Goal: Information Seeking & Learning: Learn about a topic

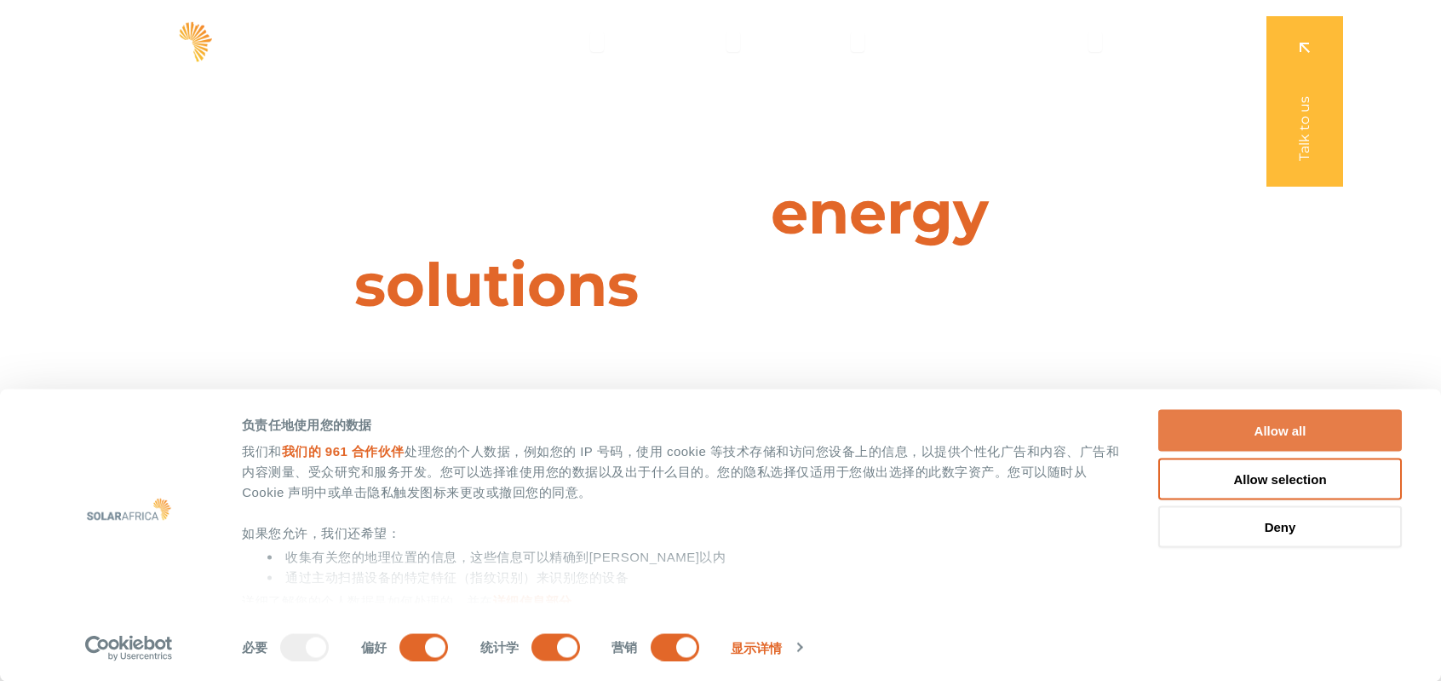
click at [1229, 425] on button "Allow all" at bounding box center [1280, 431] width 244 height 42
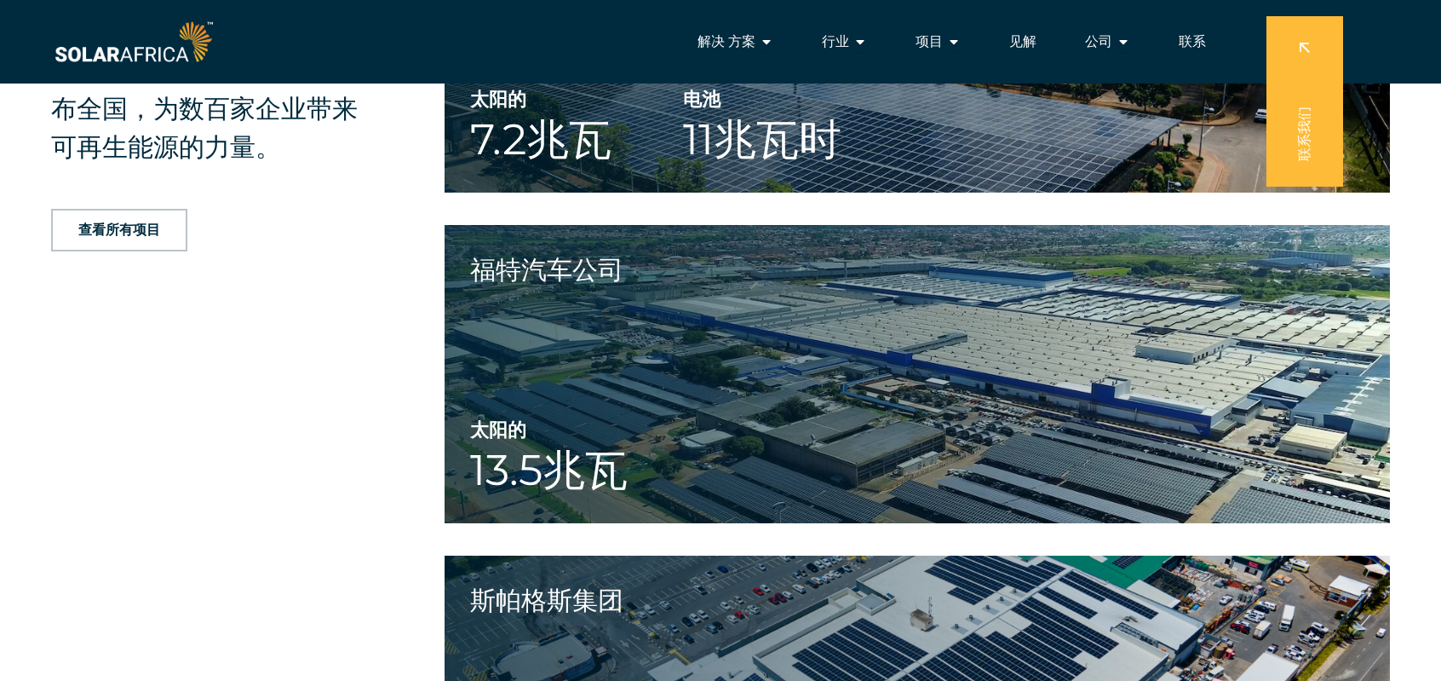
scroll to position [2981, 0]
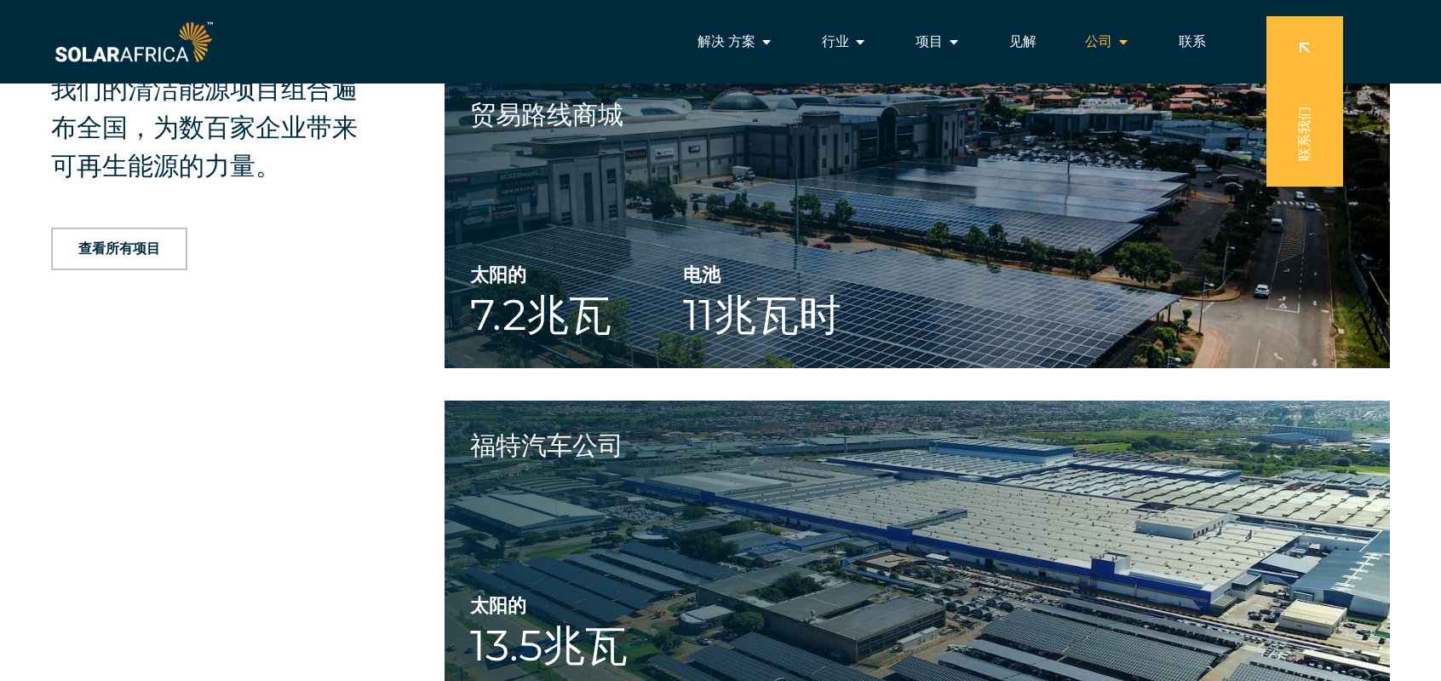
click at [1107, 37] on span "公司" at bounding box center [1098, 42] width 27 height 20
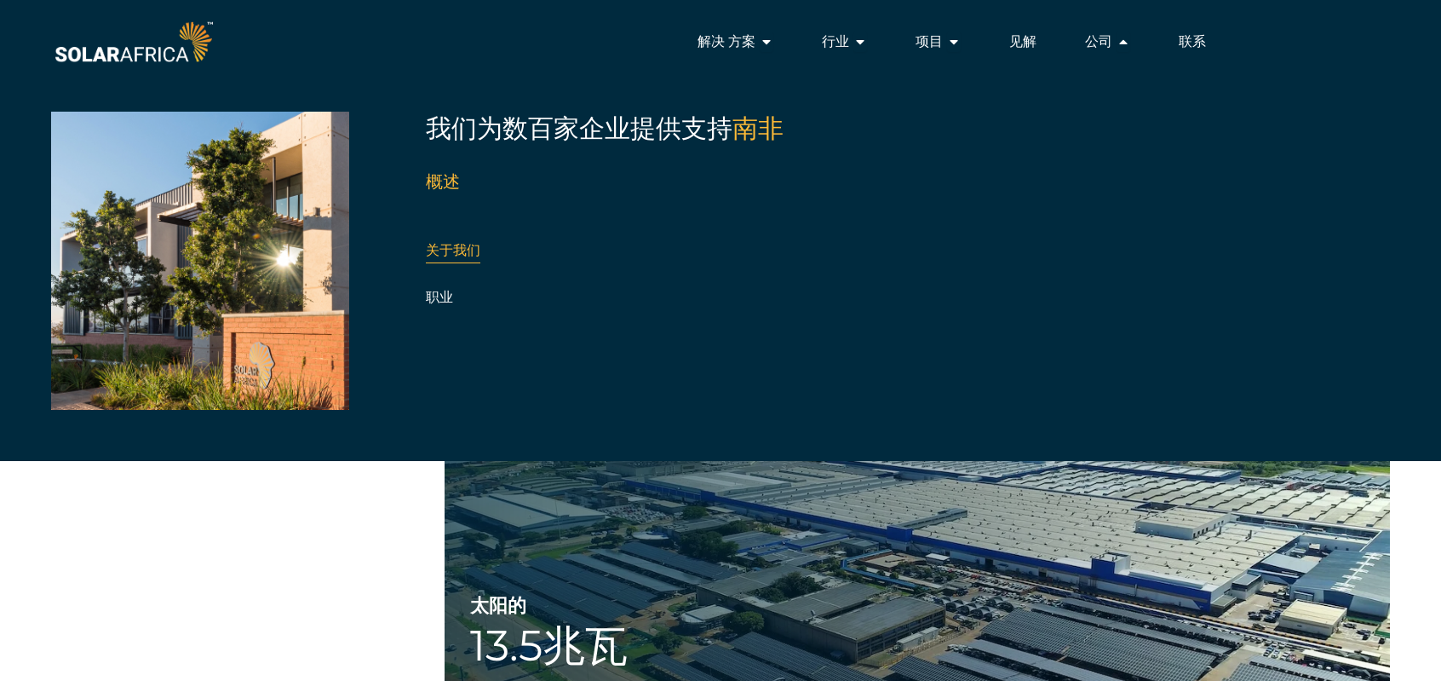
click at [464, 251] on link "关于我们" at bounding box center [453, 250] width 55 height 16
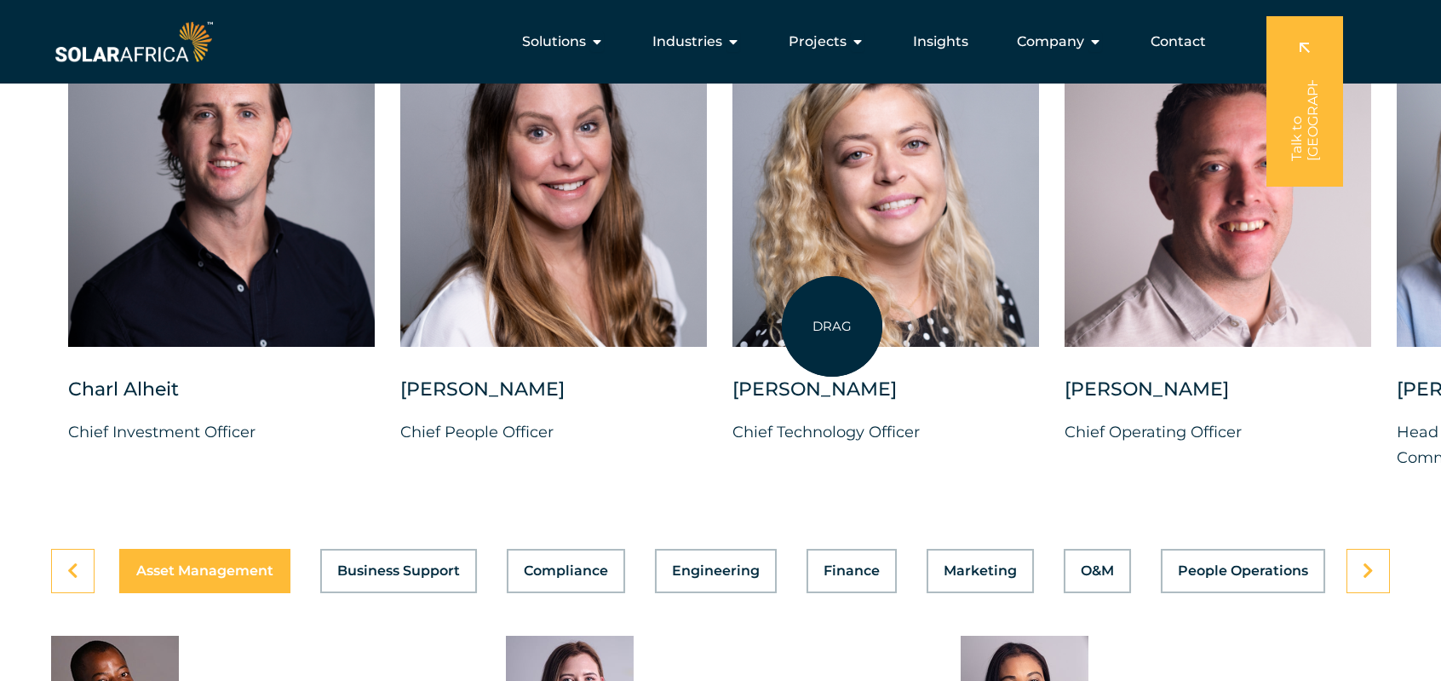
scroll to position [4259, 0]
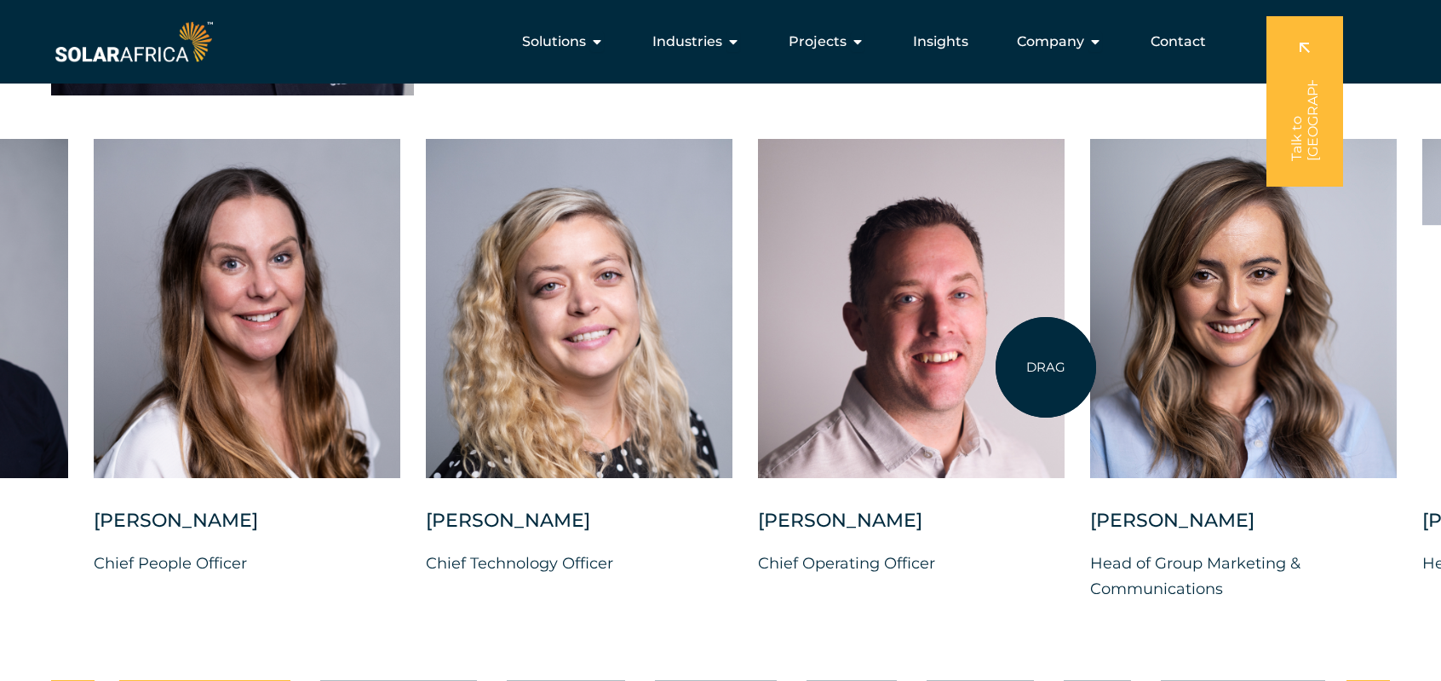
drag, startPoint x: 1353, startPoint y: 362, endPoint x: 1046, endPoint y: 367, distance: 306.7
click at [1046, 367] on div at bounding box center [911, 308] width 307 height 339
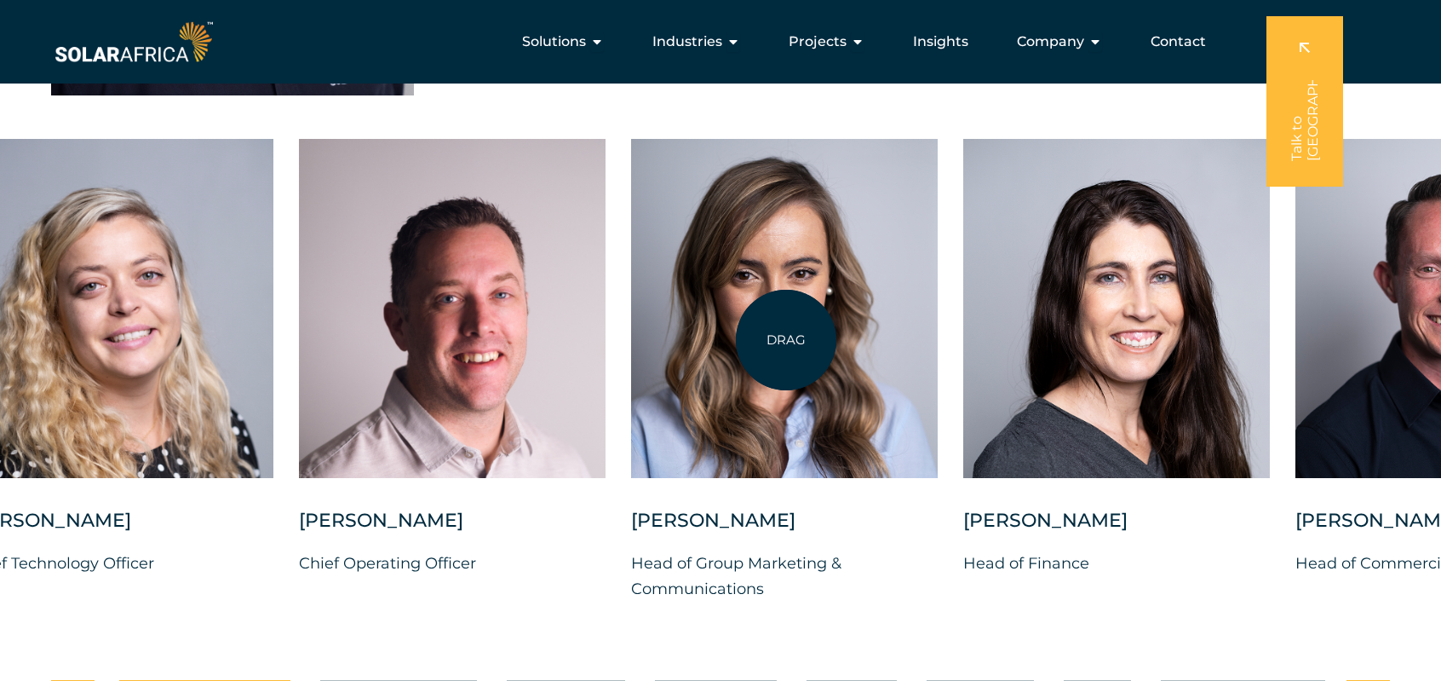
drag, startPoint x: 1123, startPoint y: 350, endPoint x: 786, endPoint y: 340, distance: 336.6
click at [786, 340] on div at bounding box center [784, 308] width 307 height 339
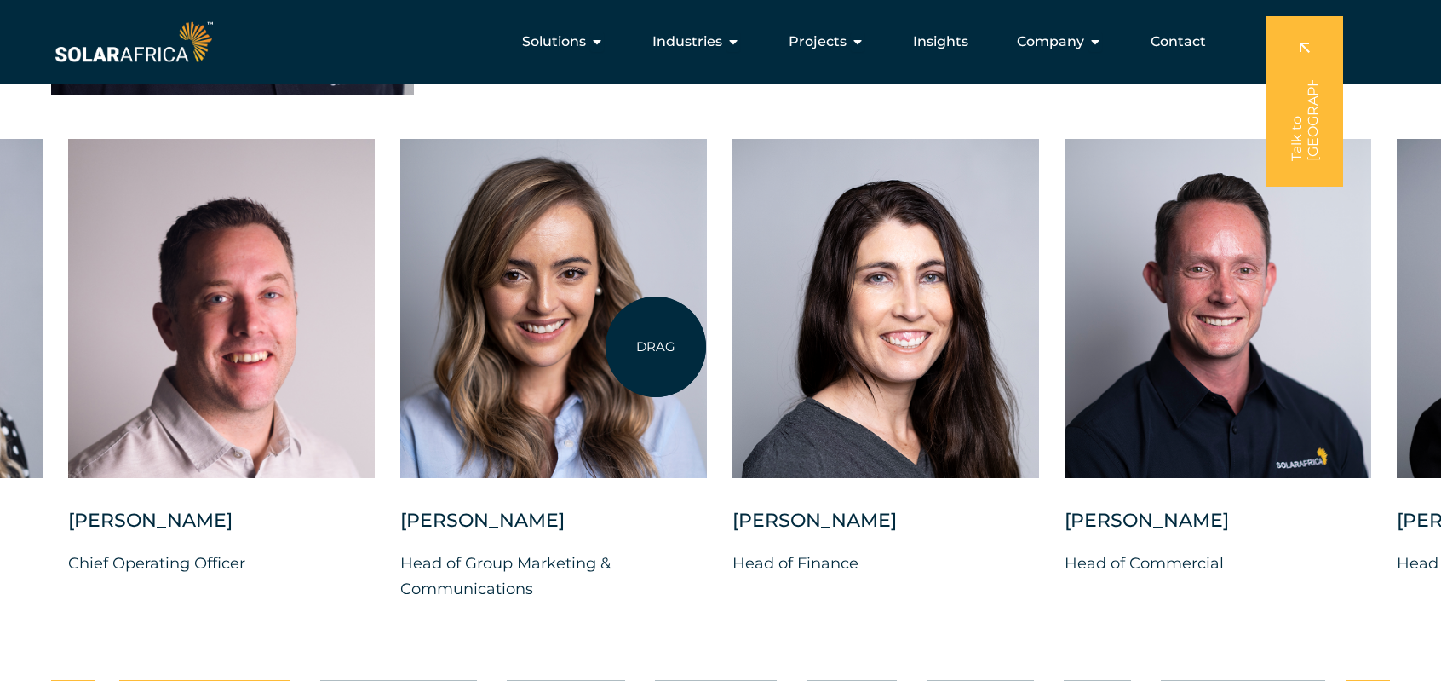
drag, startPoint x: 949, startPoint y: 325, endPoint x: 656, endPoint y: 347, distance: 293.9
click at [656, 347] on div "Charl Alheit Chief Investment Officer Candice Seggie Chief People Officer Suné …" at bounding box center [400, 384] width 2794 height 490
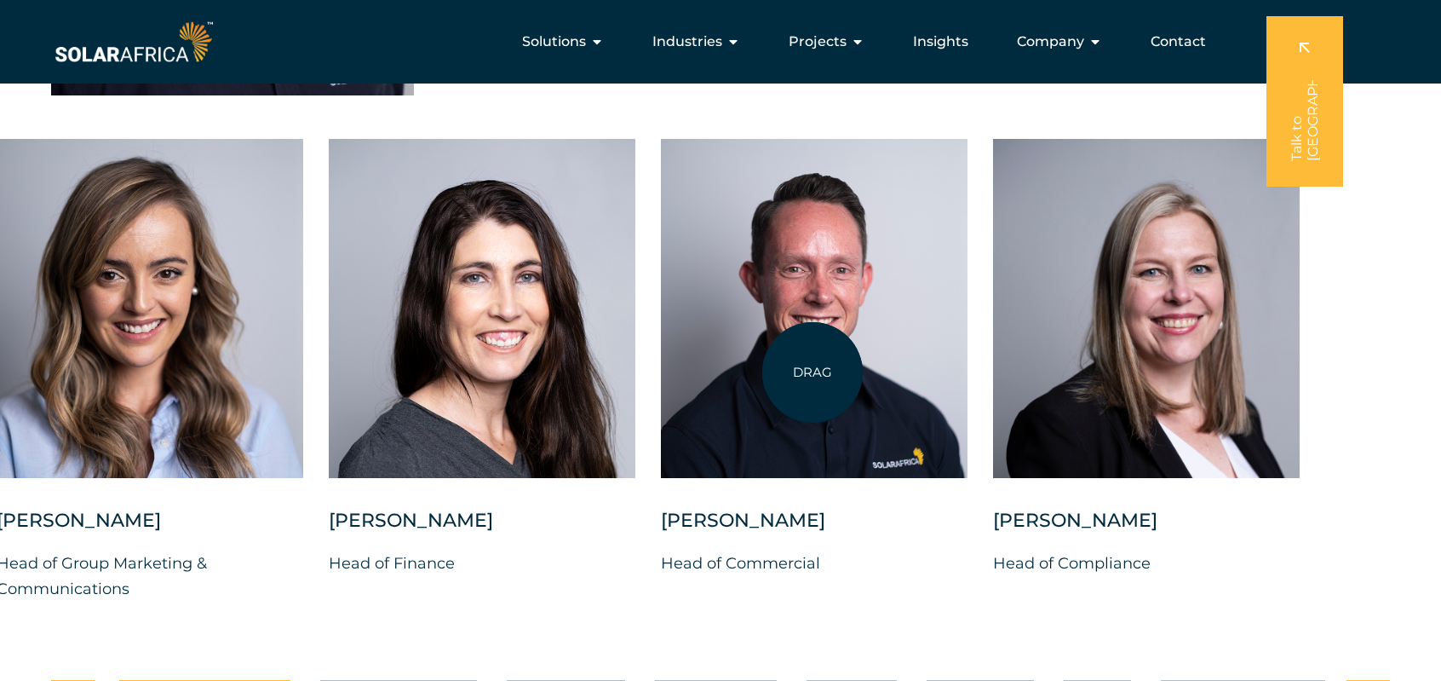
drag, startPoint x: 1216, startPoint y: 371, endPoint x: 807, endPoint y: 372, distance: 409.7
click at [807, 372] on div at bounding box center [814, 308] width 307 height 339
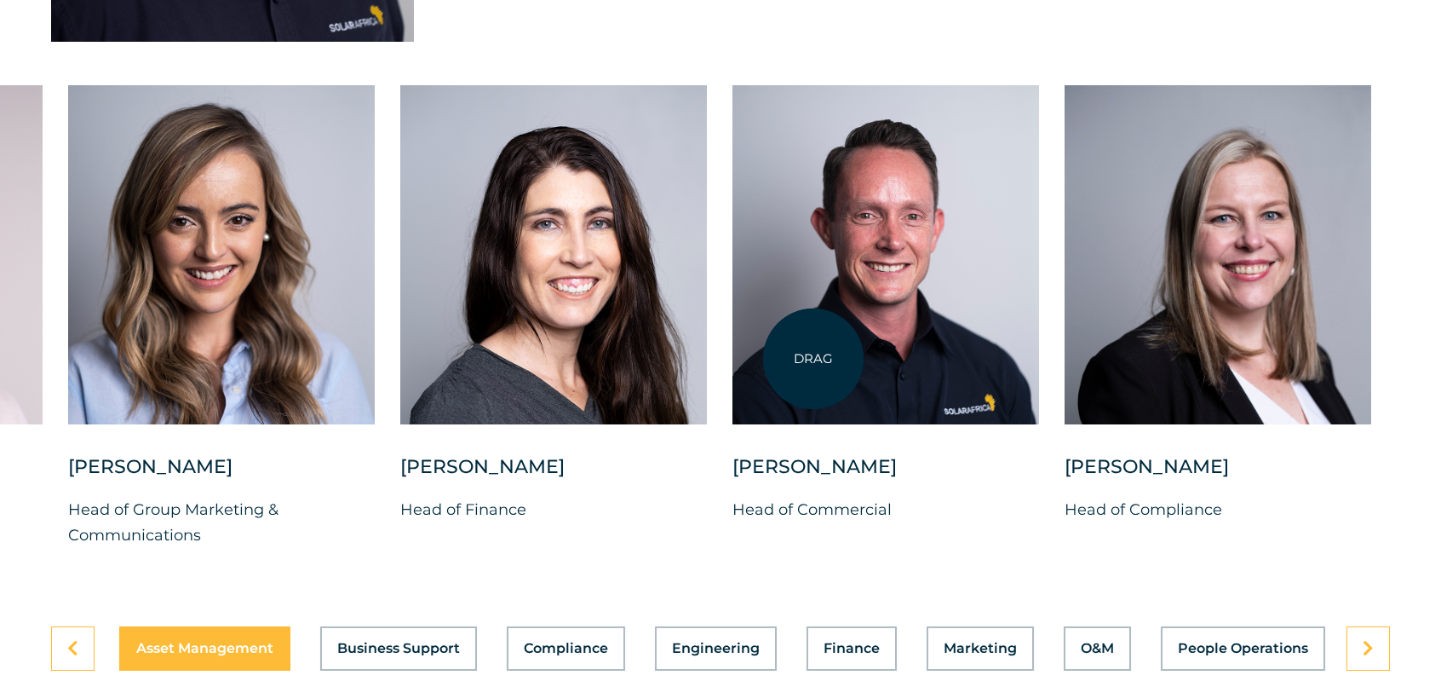
scroll to position [4344, 0]
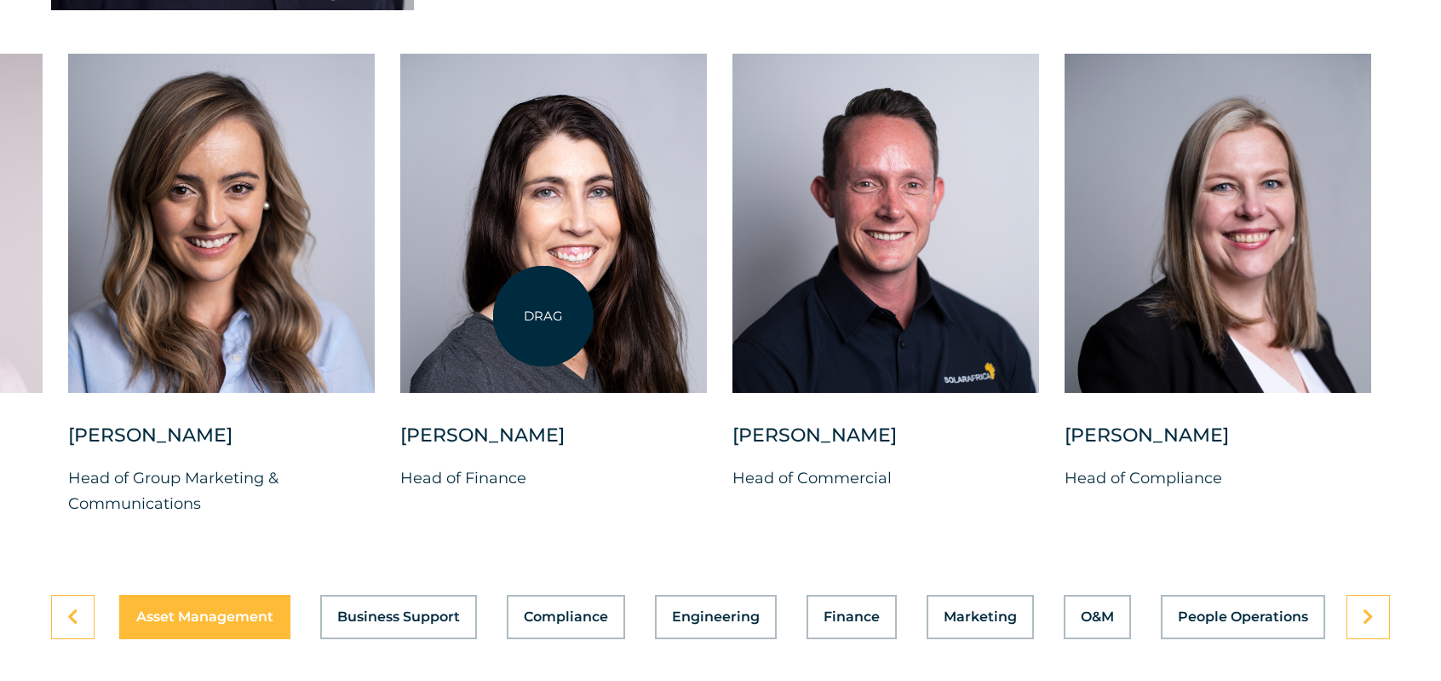
click at [543, 316] on div at bounding box center [553, 223] width 307 height 339
click at [542, 312] on div at bounding box center [553, 223] width 307 height 339
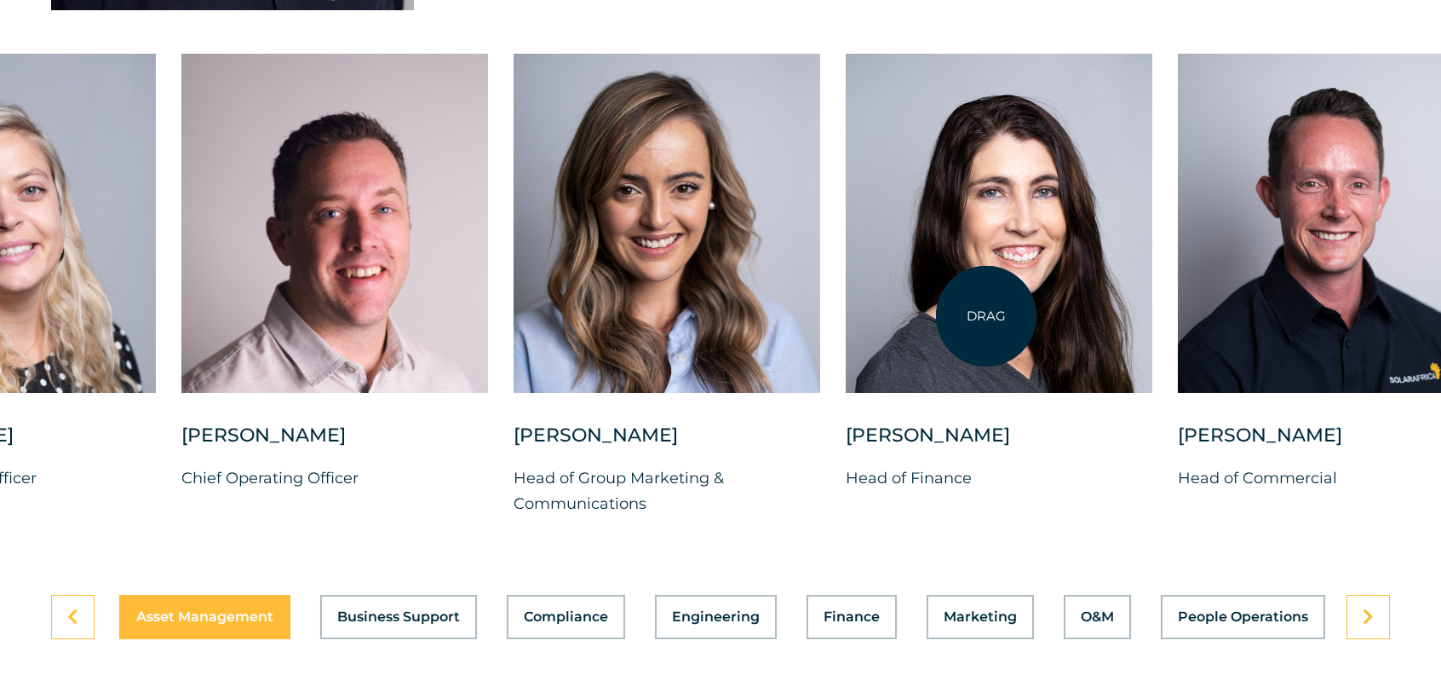
drag, startPoint x: 541, startPoint y: 308, endPoint x: 986, endPoint y: 316, distance: 445.6
click at [986, 316] on div at bounding box center [999, 223] width 307 height 339
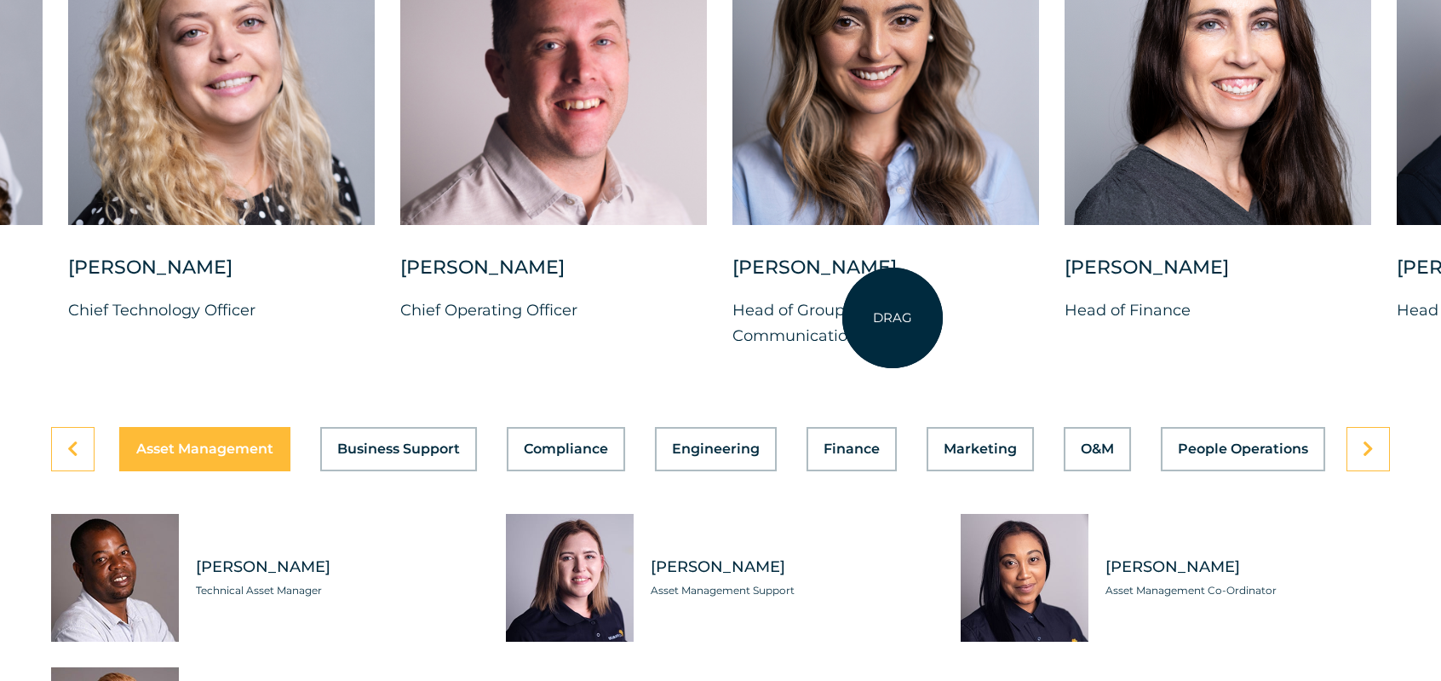
scroll to position [4685, 0]
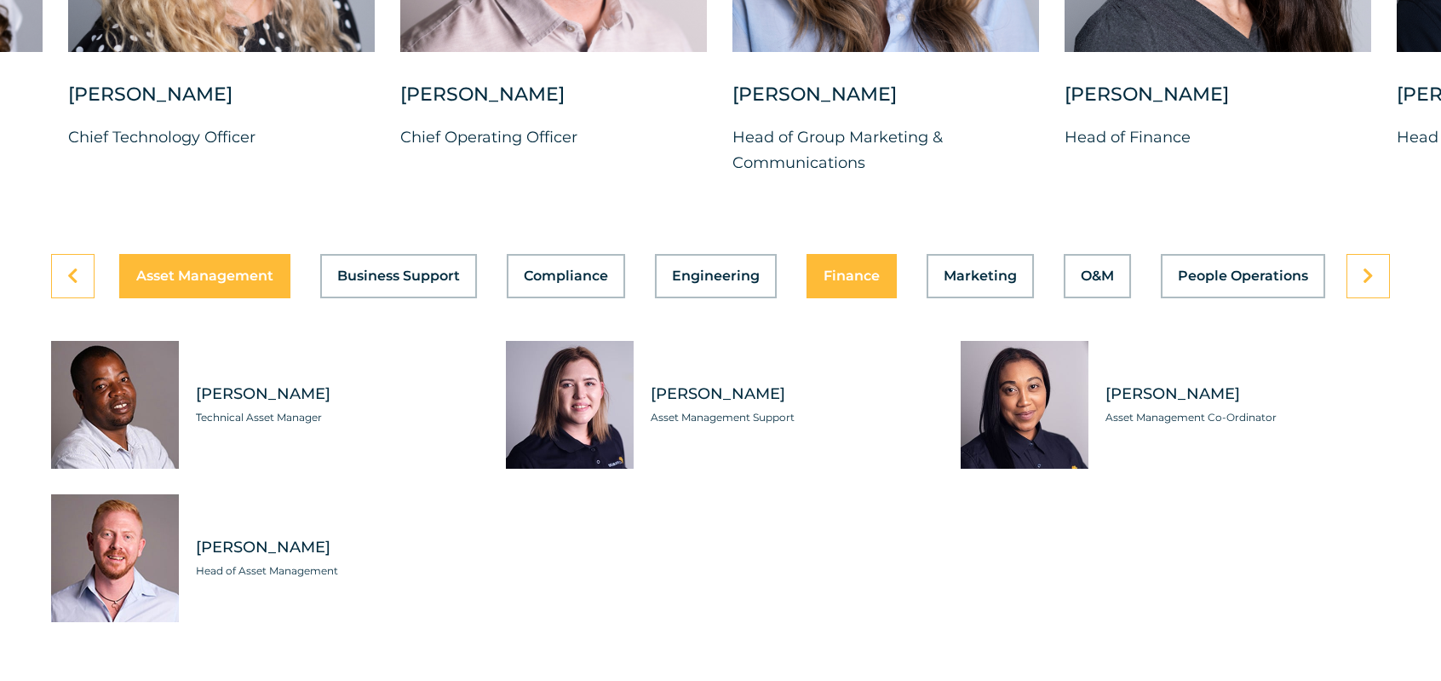
click at [854, 283] on span "Finance" at bounding box center [852, 276] width 56 height 14
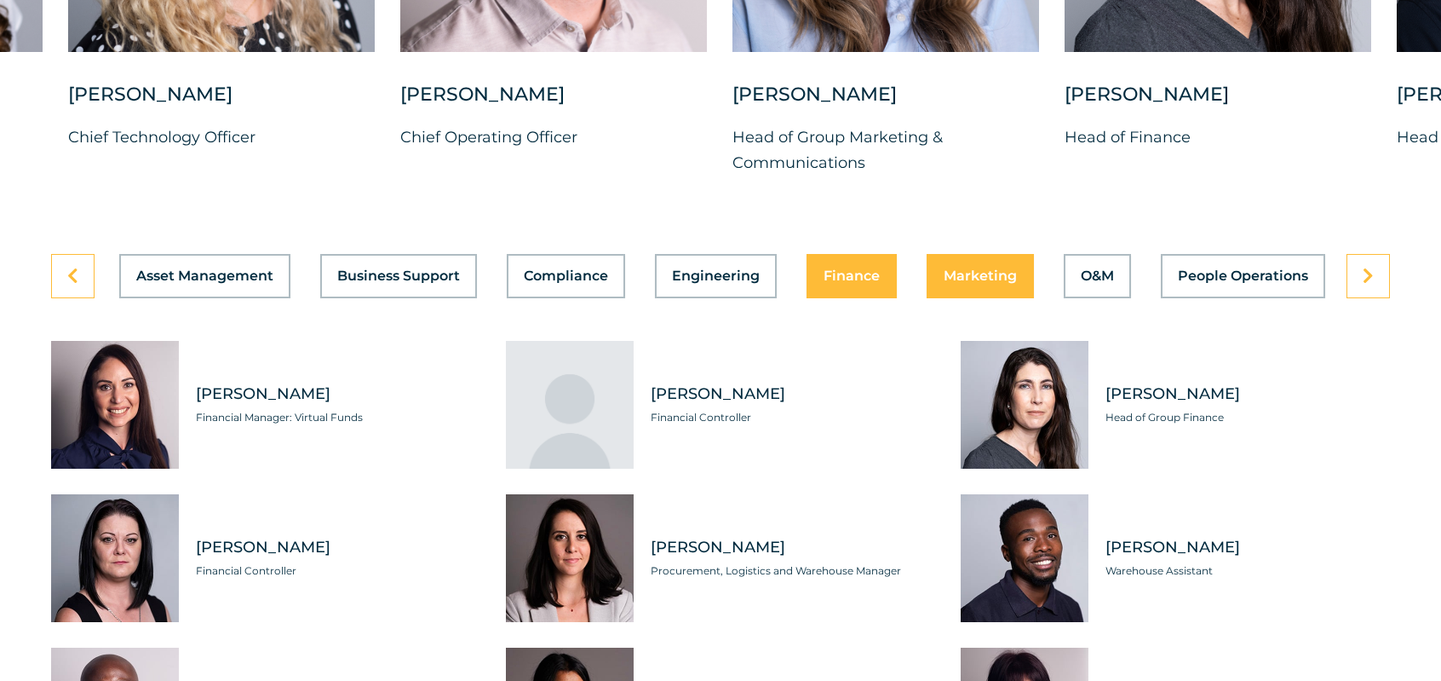
click at [970, 298] on div "Asset Management Business Support Compliance Engineering Finance Marketing O&M …" at bounding box center [720, 276] width 1339 height 44
click at [985, 283] on span "Marketing" at bounding box center [980, 276] width 73 height 14
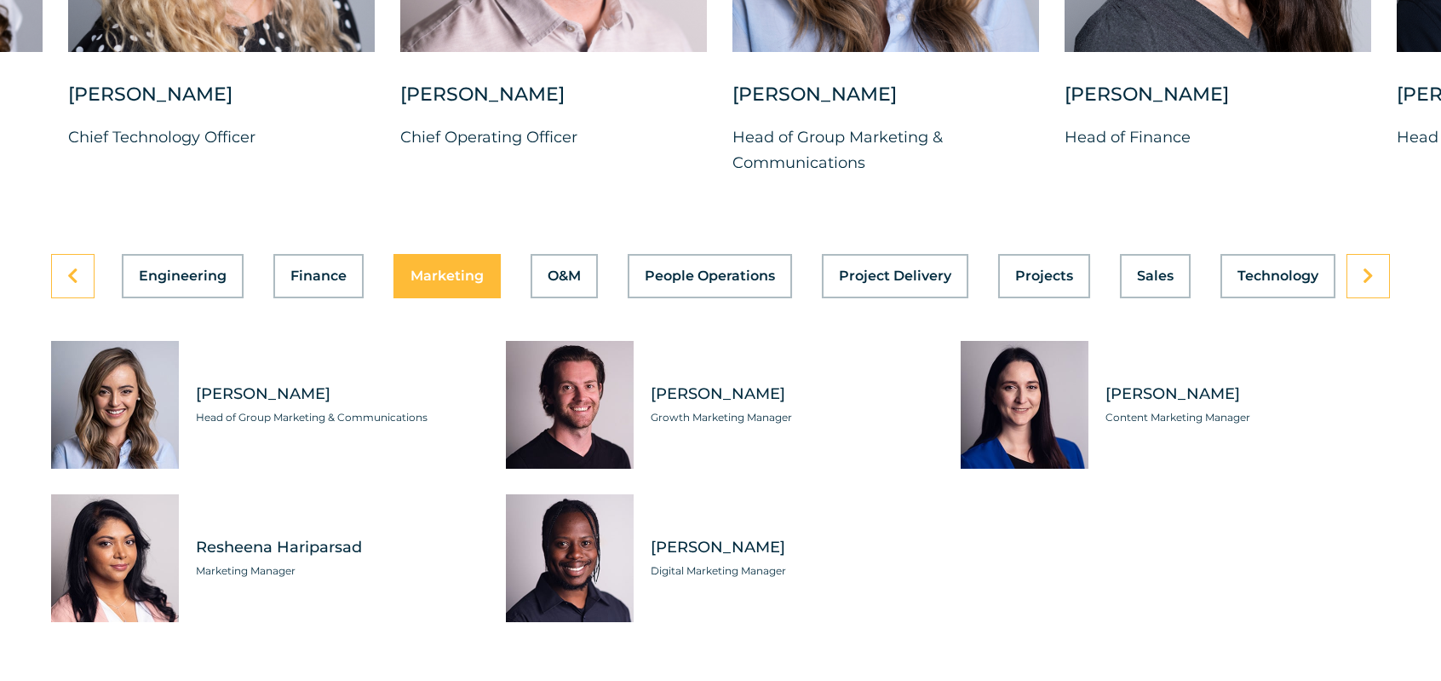
scroll to position [0, 543]
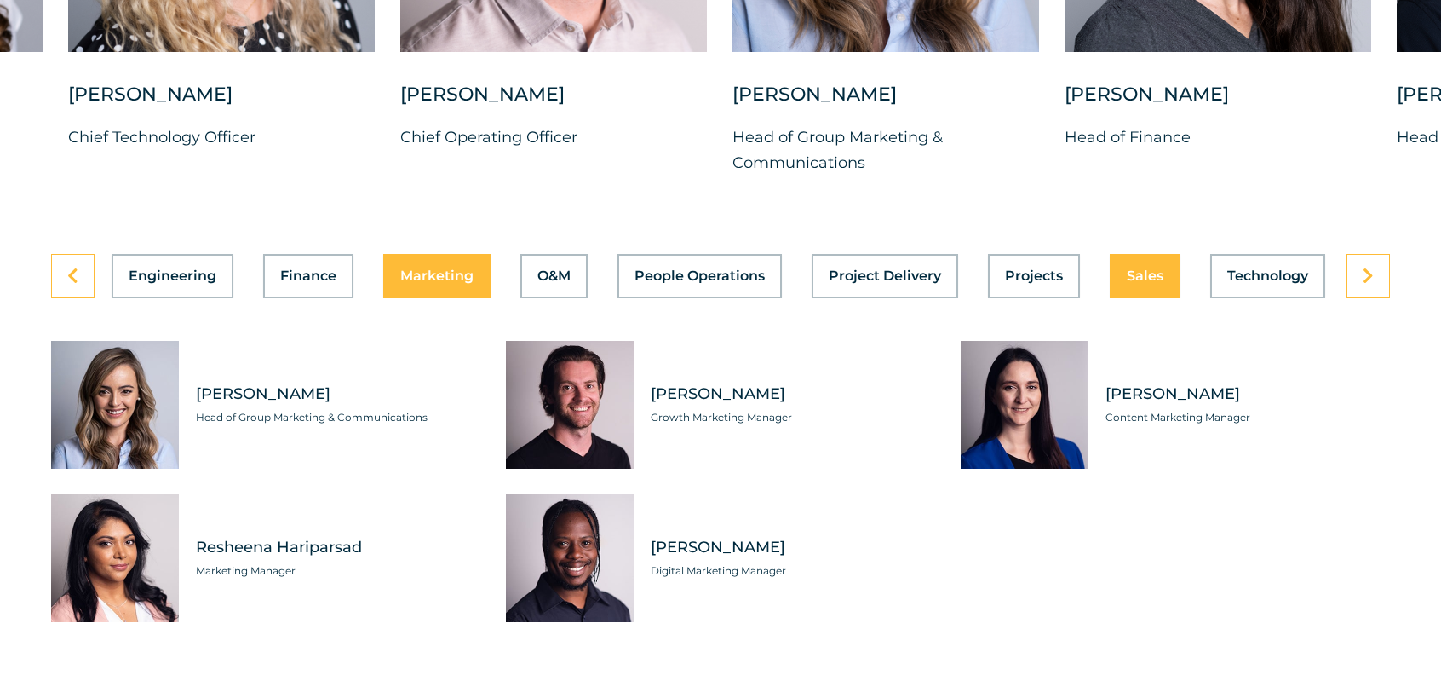
click at [1125, 298] on button "Sales" at bounding box center [1145, 276] width 71 height 44
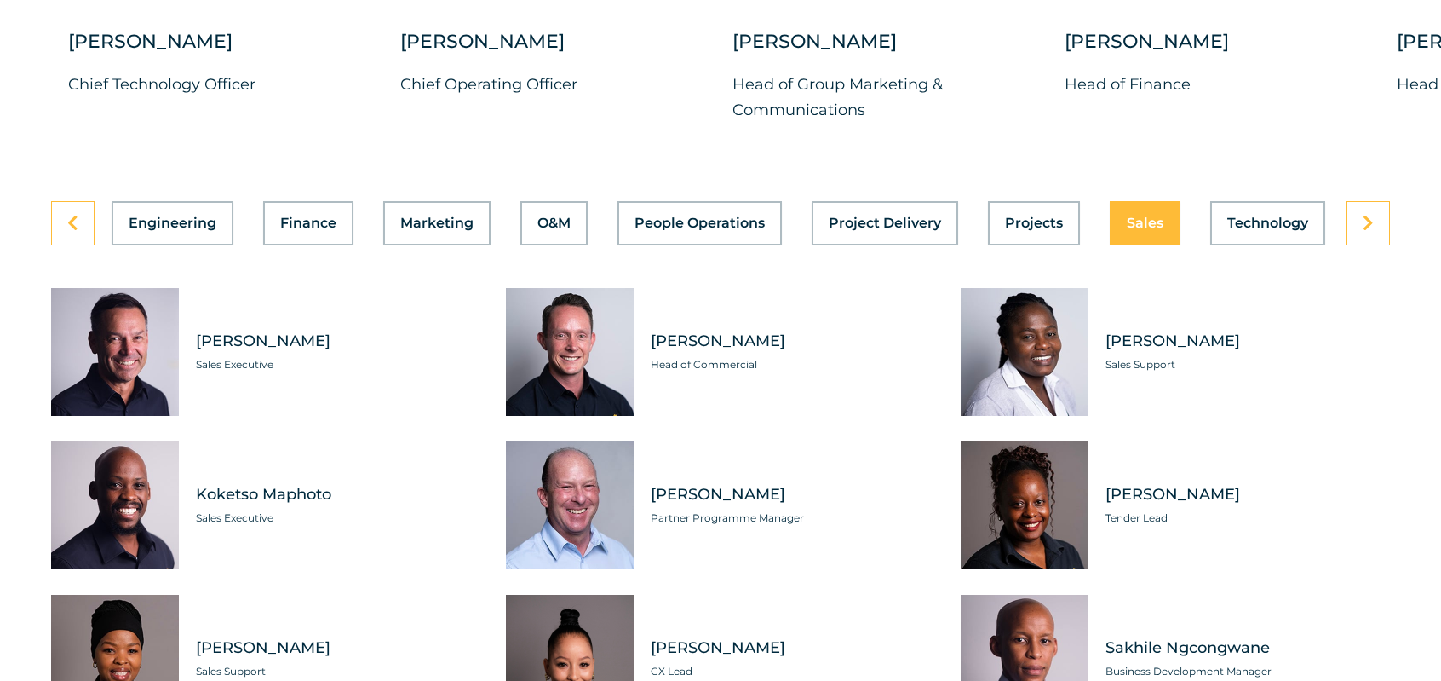
scroll to position [4770, 0]
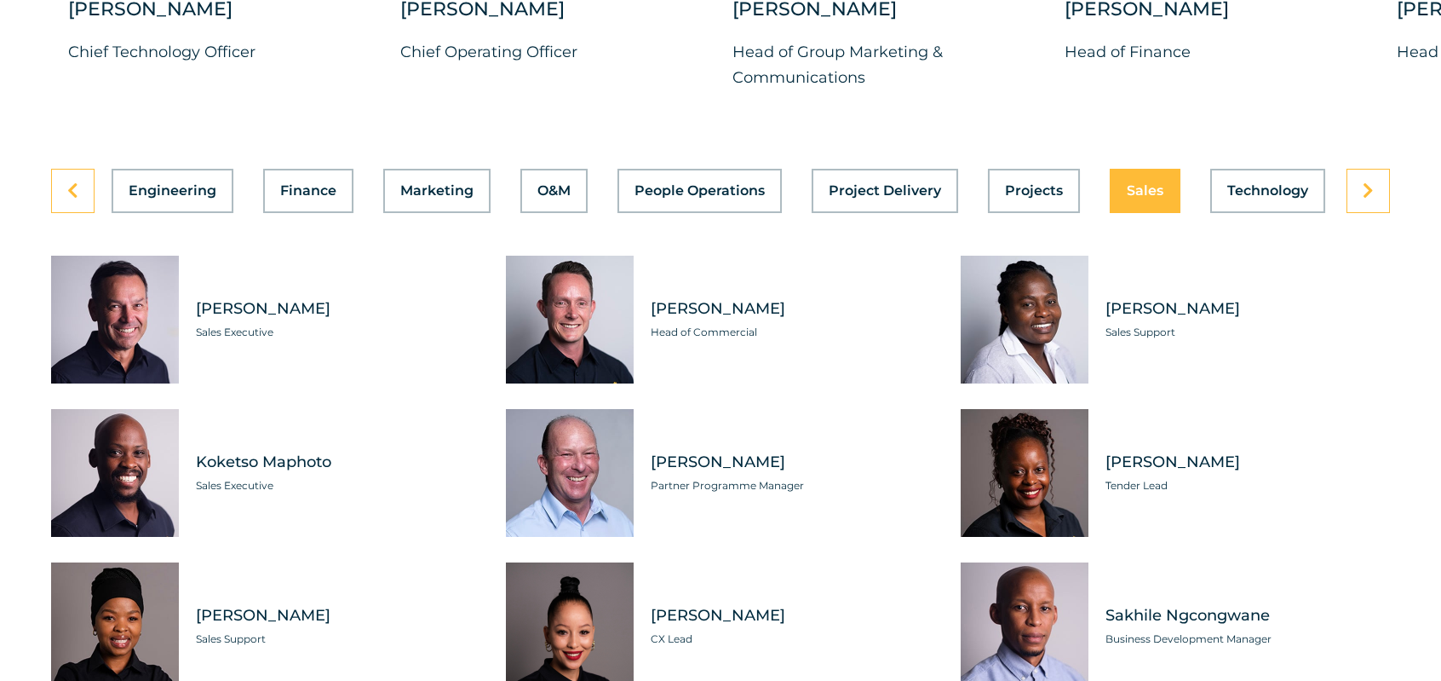
click at [230, 341] on span "Sales Executive" at bounding box center [338, 332] width 285 height 17
click at [115, 370] on div "Tabs. Open items with Enter or Space, close with Escape and navigate using the …" at bounding box center [115, 320] width 128 height 128
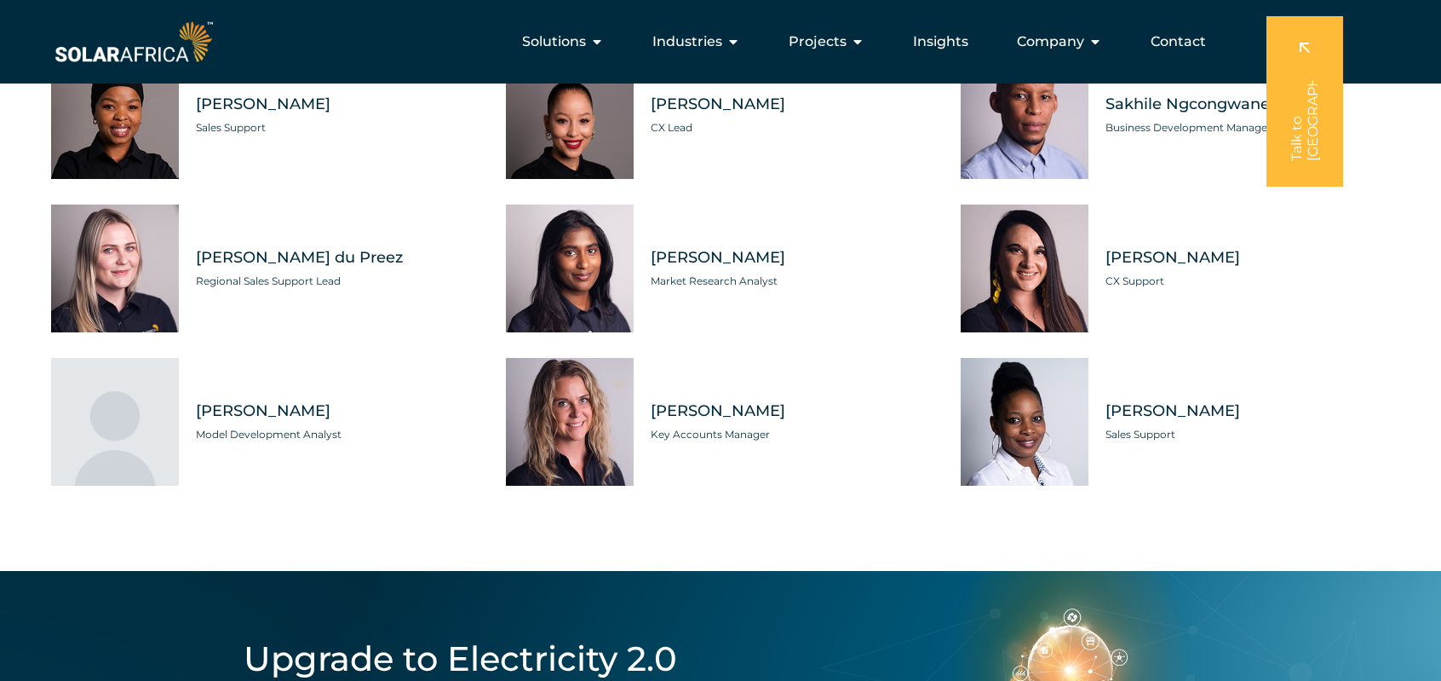
scroll to position [4855, 0]
